Goal: Navigation & Orientation: Find specific page/section

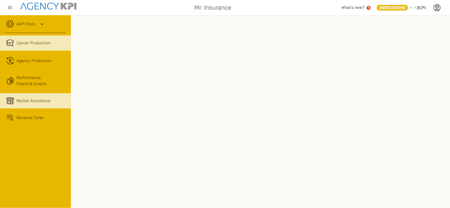
click at [34, 98] on span "Market Assistance" at bounding box center [33, 101] width 34 height 6
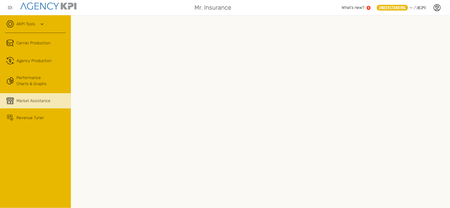
click at [25, 100] on span "Market Assistance" at bounding box center [33, 101] width 34 height 6
